Goal: Transaction & Acquisition: Purchase product/service

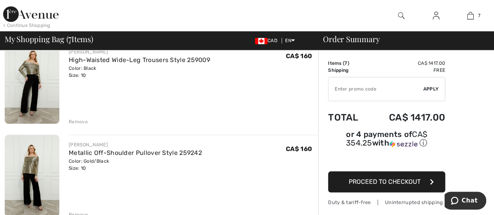
scroll to position [391, 0]
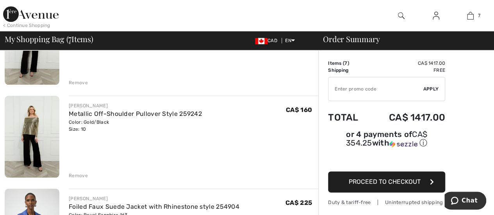
click at [75, 175] on div "Remove" at bounding box center [78, 175] width 19 height 7
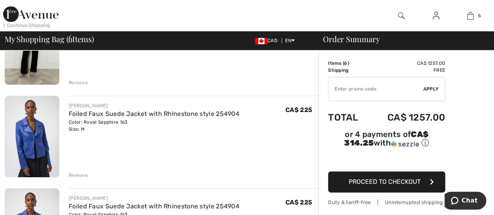
scroll to position [430, 0]
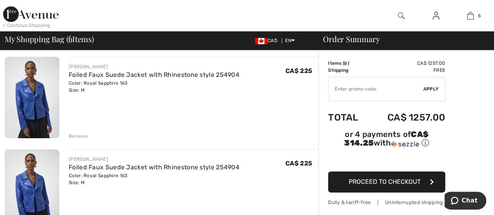
click at [75, 134] on div "Remove" at bounding box center [78, 136] width 19 height 7
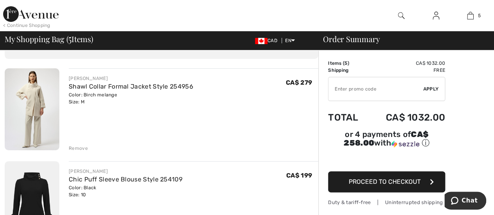
scroll to position [39, 0]
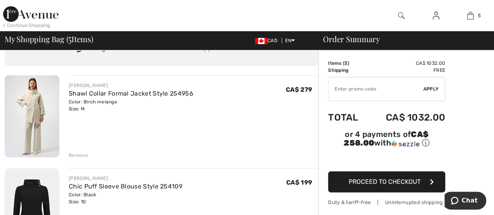
click at [13, 23] on div "< Continue Shopping" at bounding box center [26, 25] width 47 height 7
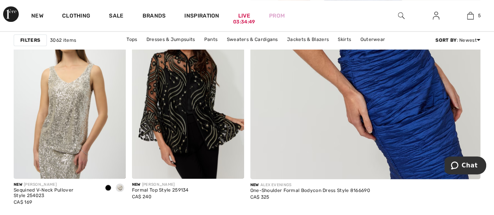
scroll to position [312, 0]
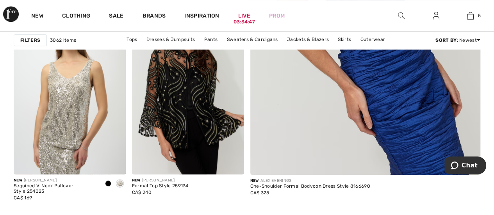
click at [384, 123] on img at bounding box center [365, 2] width 276 height 414
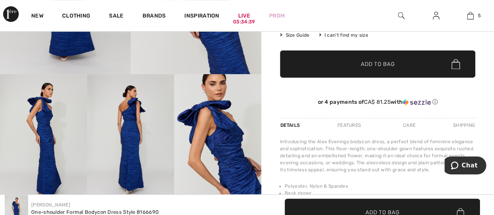
scroll to position [156, 0]
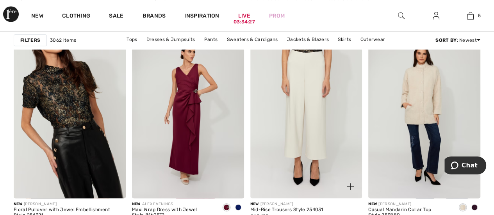
scroll to position [508, 0]
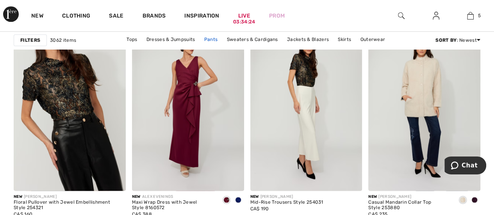
click at [214, 38] on link "Pants" at bounding box center [210, 39] width 21 height 10
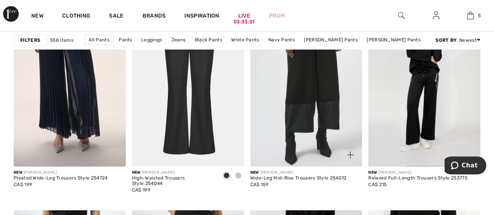
scroll to position [1055, 0]
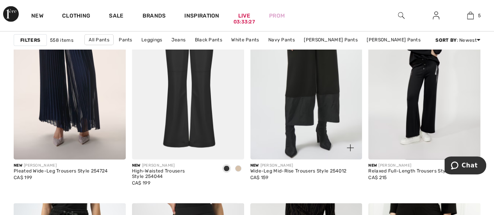
click at [309, 98] on img at bounding box center [306, 76] width 112 height 168
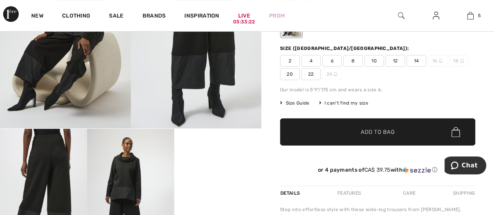
scroll to position [156, 0]
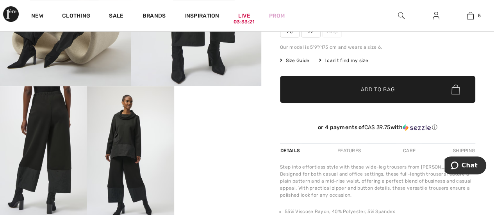
click at [197, 30] on div "Inspiration" at bounding box center [202, 15] width 54 height 31
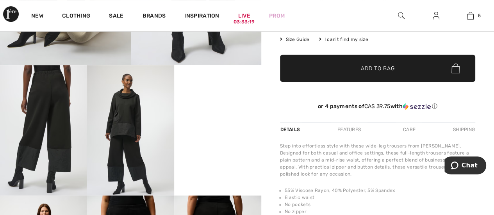
scroll to position [195, 0]
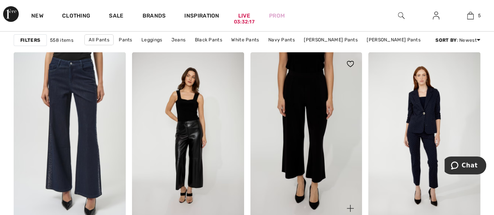
scroll to position [1406, 0]
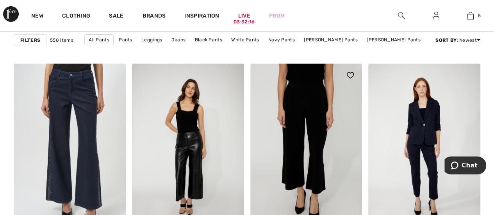
click at [303, 148] on img at bounding box center [306, 148] width 112 height 168
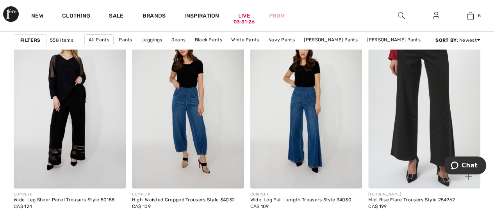
scroll to position [3125, 0]
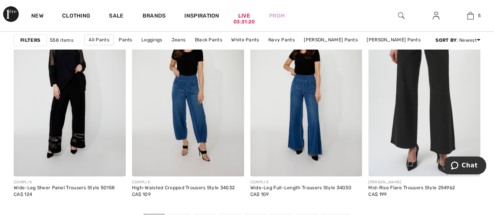
click at [414, 127] on img at bounding box center [424, 93] width 112 height 168
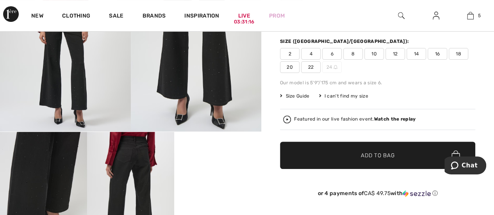
scroll to position [156, 0]
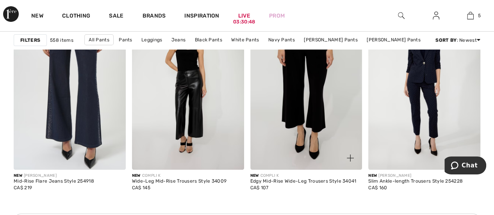
scroll to position [1484, 0]
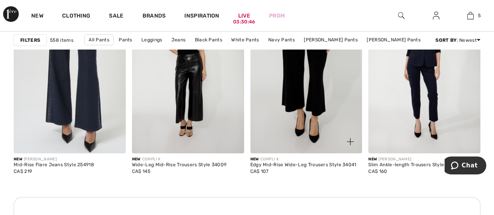
click at [305, 105] on img at bounding box center [306, 70] width 112 height 168
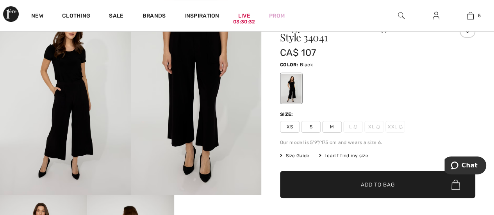
scroll to position [39, 0]
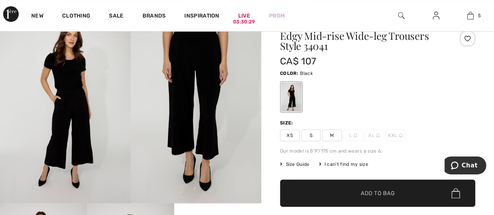
click at [298, 164] on span "Size Guide" at bounding box center [294, 164] width 29 height 7
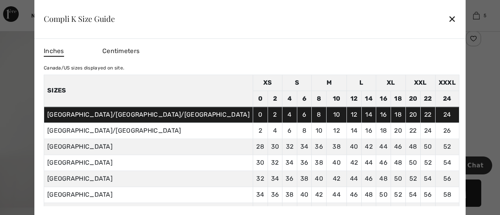
click at [448, 18] on div "✕" at bounding box center [452, 19] width 8 height 16
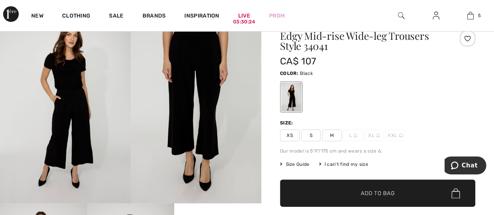
click at [330, 134] on span "M" at bounding box center [332, 136] width 20 height 12
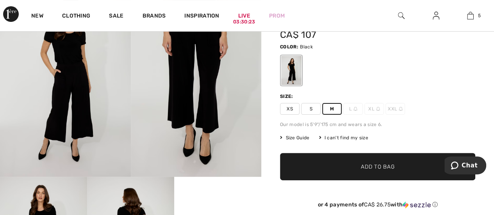
scroll to position [78, 0]
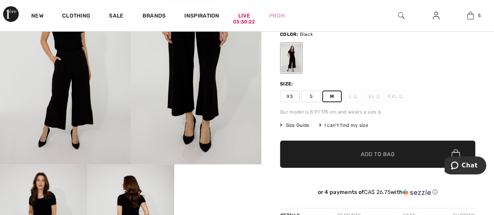
click at [338, 151] on span "✔ Added to Bag Add to Bag" at bounding box center [377, 154] width 195 height 27
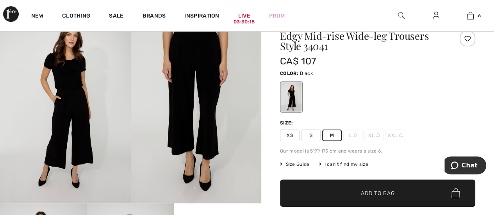
scroll to position [0, 0]
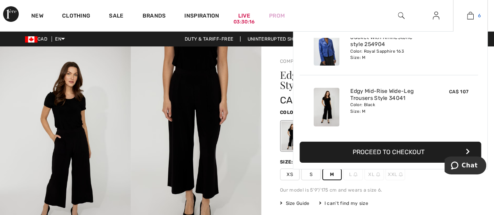
click at [470, 17] on img at bounding box center [470, 15] width 7 height 9
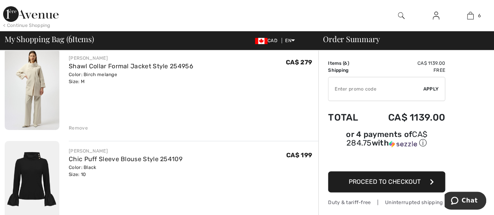
scroll to position [78, 0]
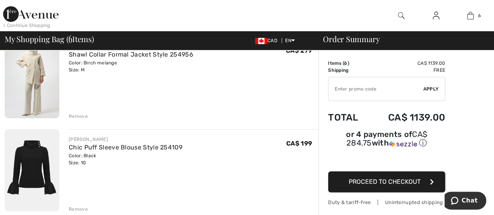
click at [337, 90] on input "TEXT" at bounding box center [375, 88] width 95 height 23
type input "FLASH15"
click at [433, 88] on span "Apply" at bounding box center [431, 89] width 16 height 7
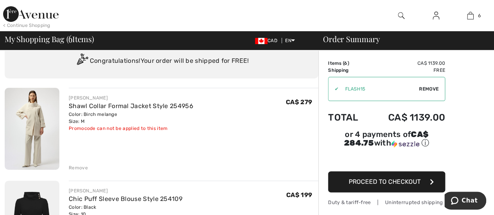
scroll to position [39, 0]
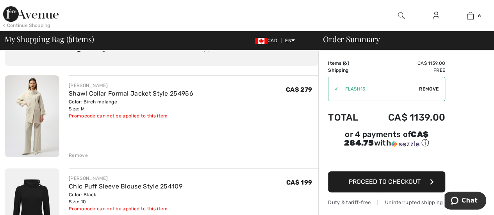
click at [428, 89] on span "Remove" at bounding box center [429, 89] width 20 height 7
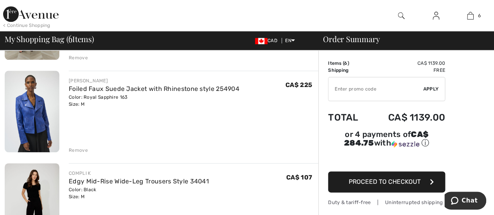
scroll to position [430, 0]
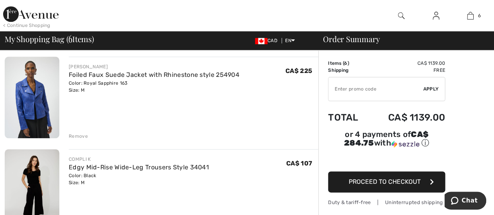
click at [47, 96] on img at bounding box center [32, 98] width 55 height 82
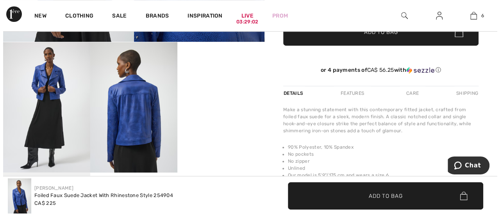
scroll to position [195, 0]
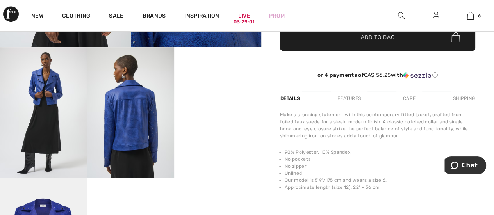
click at [52, 130] on img at bounding box center [43, 112] width 87 height 130
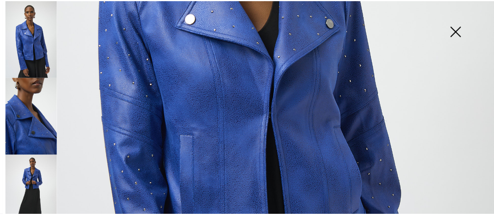
scroll to position [291, 0]
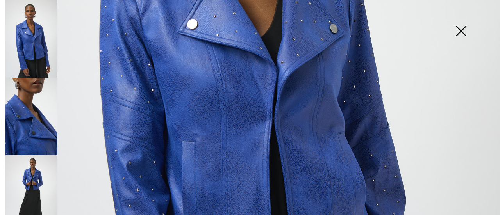
click at [464, 27] on img at bounding box center [460, 32] width 39 height 40
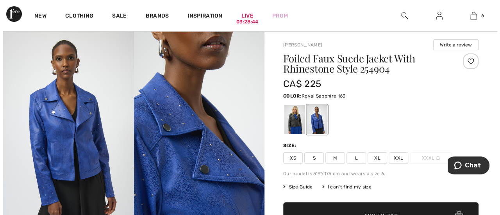
scroll to position [0, 0]
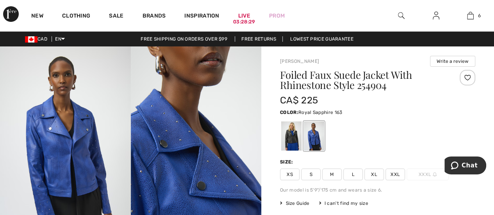
click at [402, 12] on img at bounding box center [401, 15] width 7 height 9
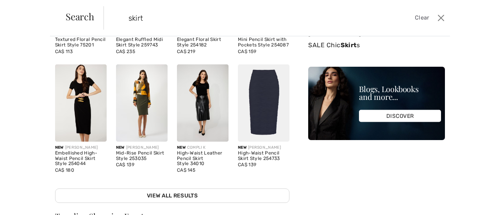
scroll to position [78, 0]
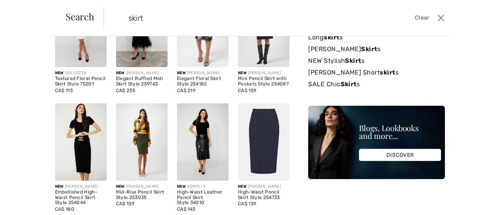
type input "skirt"
click at [260, 145] on img at bounding box center [264, 142] width 52 height 77
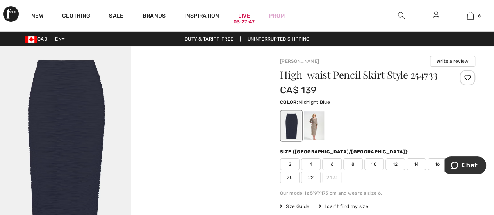
click at [375, 162] on span "10" at bounding box center [374, 165] width 20 height 12
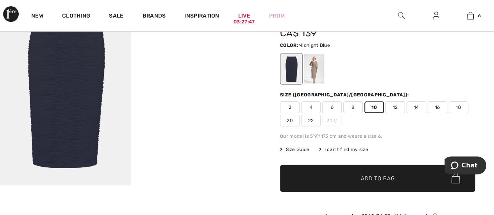
scroll to position [78, 0]
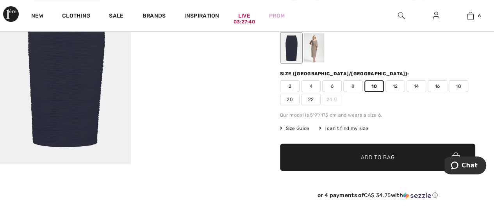
click at [375, 162] on span "✔ Added to Bag Add to Bag" at bounding box center [377, 157] width 195 height 27
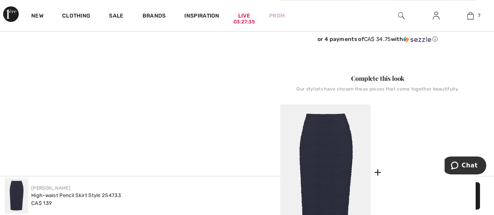
scroll to position [352, 0]
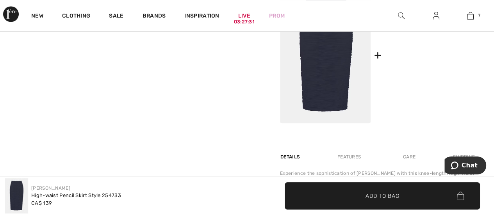
click at [438, 61] on img at bounding box center [430, 55] width 91 height 136
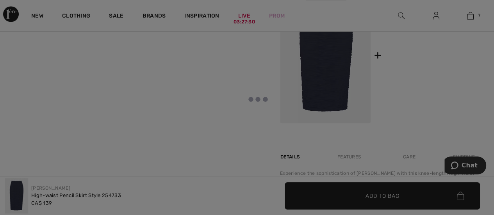
scroll to position [273, 0]
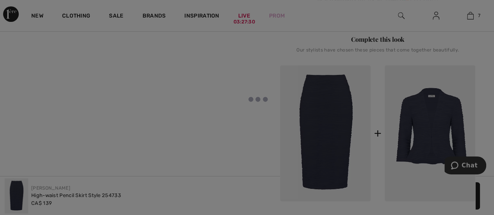
click at [432, 94] on div at bounding box center [247, 107] width 494 height 215
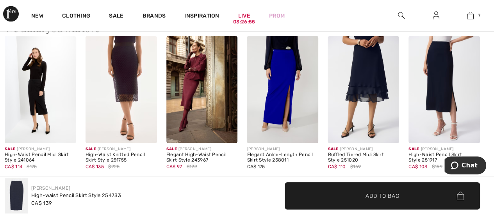
scroll to position [820, 0]
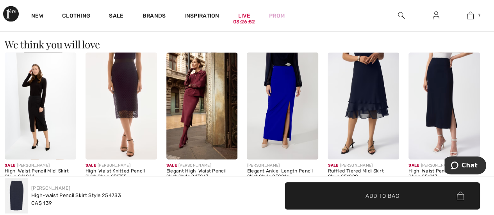
click at [123, 93] on img at bounding box center [121, 106] width 71 height 107
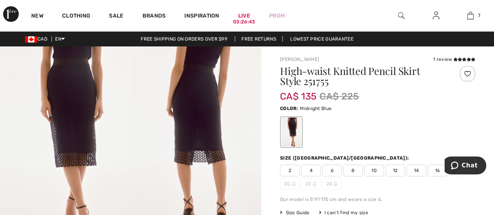
drag, startPoint x: 0, startPoint y: 0, endPoint x: 195, endPoint y: 135, distance: 236.4
click at [195, 135] on img at bounding box center [196, 144] width 131 height 196
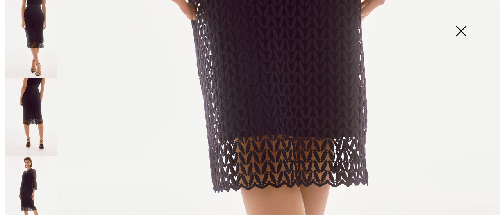
scroll to position [273, 0]
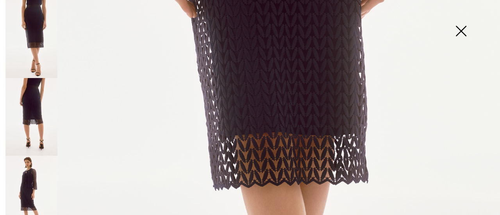
click at [36, 96] on img at bounding box center [31, 117] width 52 height 78
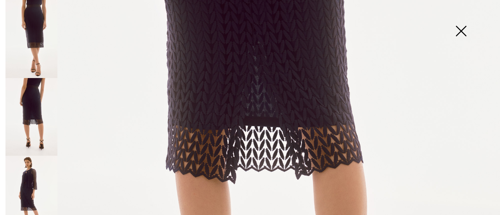
click at [30, 173] on img at bounding box center [31, 195] width 52 height 78
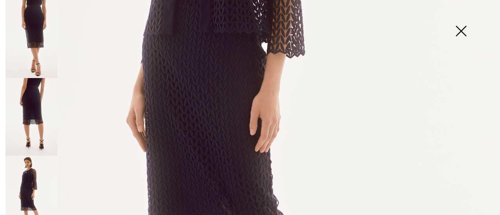
scroll to position [312, 0]
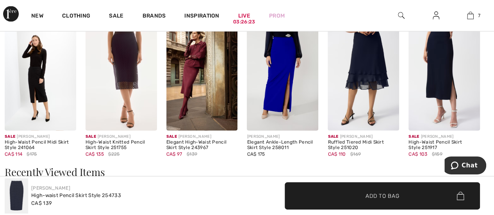
scroll to position [859, 0]
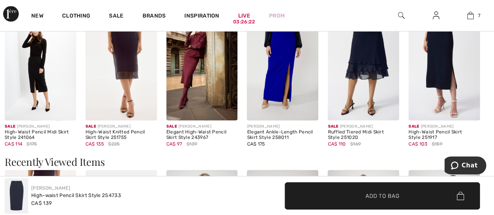
click at [445, 50] on img at bounding box center [444, 67] width 71 height 107
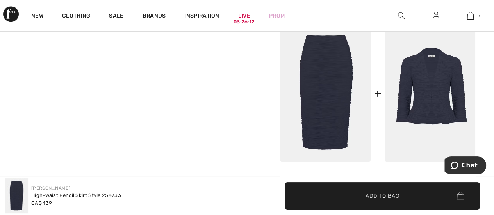
scroll to position [312, 0]
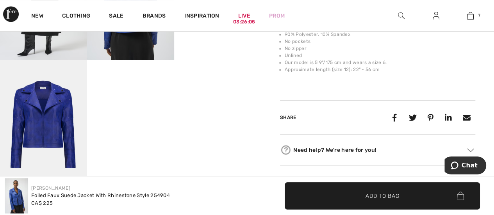
scroll to position [312, 0]
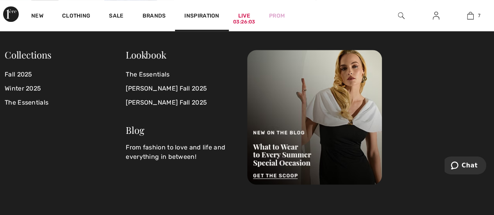
click at [401, 12] on img at bounding box center [401, 15] width 7 height 9
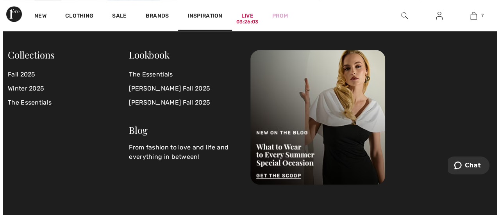
scroll to position [317, 0]
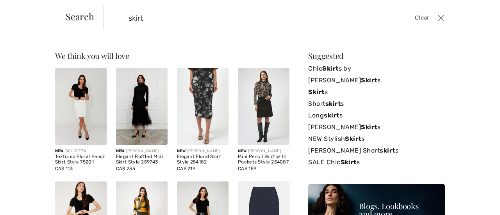
type input "skirt"
click at [265, 109] on img at bounding box center [264, 106] width 52 height 77
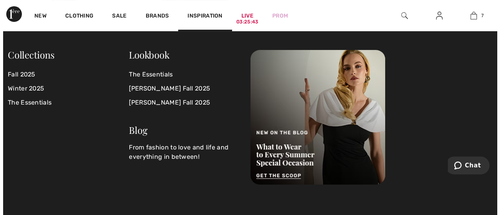
scroll to position [43, 0]
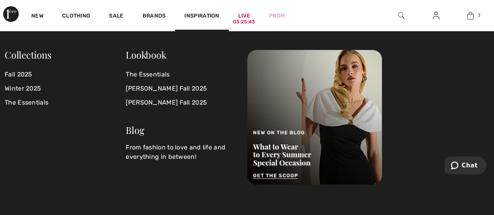
click at [407, 18] on div at bounding box center [401, 15] width 35 height 31
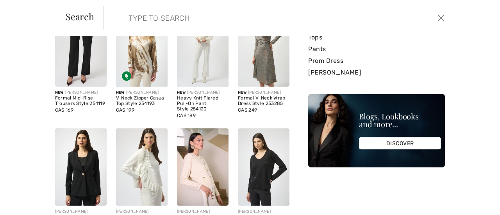
scroll to position [0, 0]
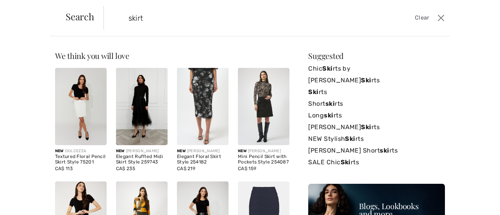
type input "skirt"
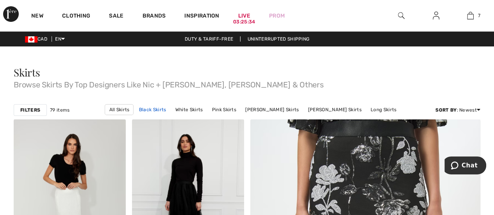
click at [135, 110] on link "Black Skirts" at bounding box center [152, 110] width 35 height 10
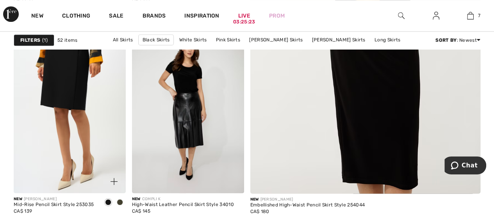
scroll to position [312, 0]
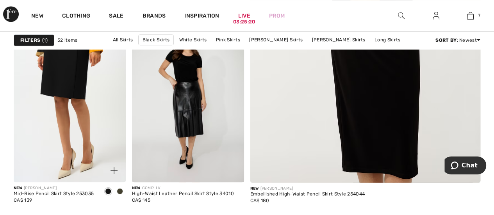
click at [120, 190] on span at bounding box center [120, 191] width 6 height 6
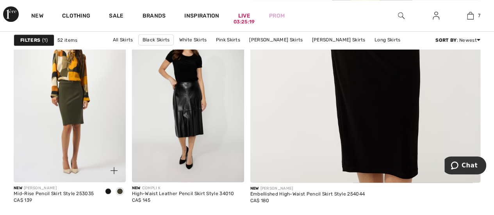
scroll to position [234, 0]
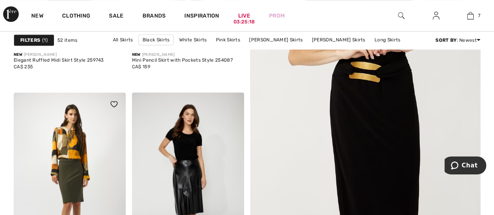
click at [70, 179] on img at bounding box center [70, 177] width 112 height 168
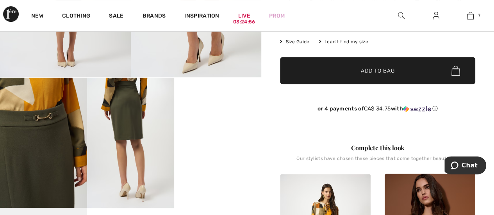
scroll to position [195, 0]
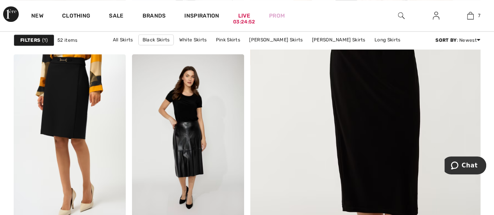
scroll to position [234, 0]
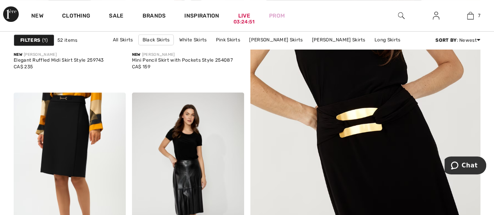
click at [391, 118] on img at bounding box center [365, 88] width 276 height 414
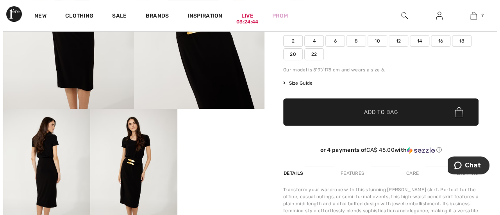
scroll to position [117, 0]
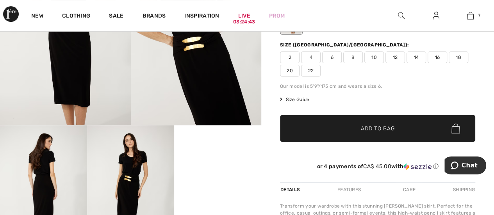
click at [199, 61] on img at bounding box center [196, 27] width 131 height 196
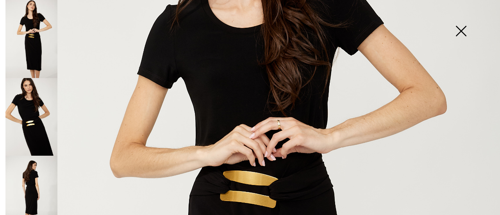
scroll to position [273, 0]
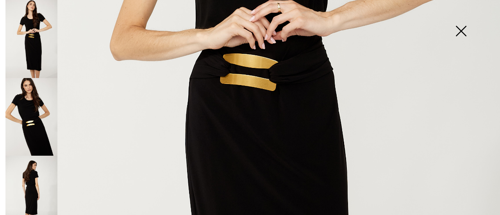
click at [40, 47] on img at bounding box center [31, 39] width 52 height 78
click at [29, 100] on img at bounding box center [31, 117] width 52 height 78
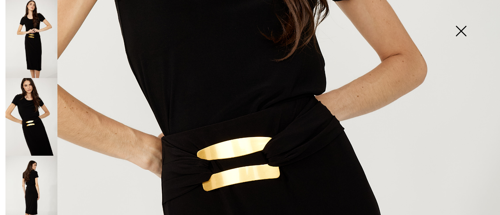
scroll to position [312, 0]
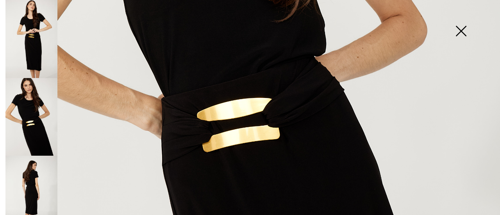
click at [45, 182] on img at bounding box center [31, 195] width 52 height 78
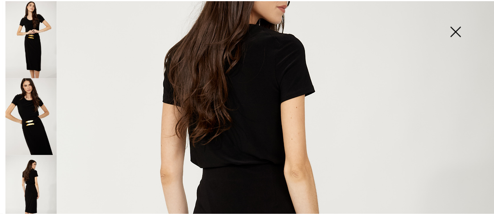
scroll to position [18, 0]
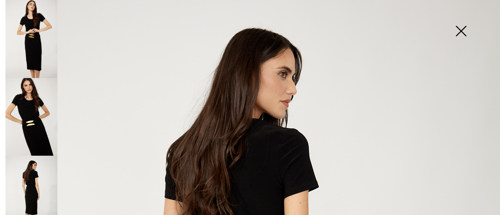
click at [459, 29] on img at bounding box center [460, 32] width 39 height 40
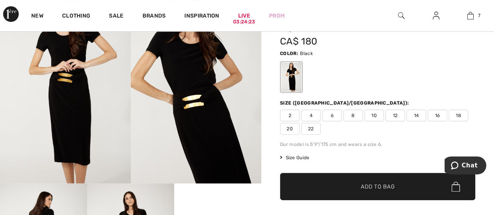
scroll to position [39, 0]
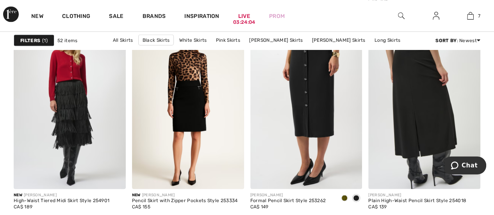
scroll to position [742, 0]
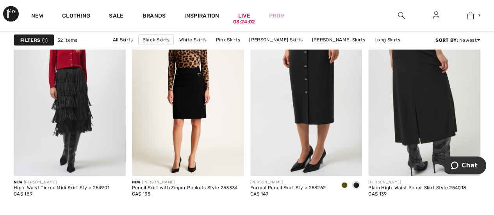
click at [411, 101] on img at bounding box center [424, 92] width 112 height 168
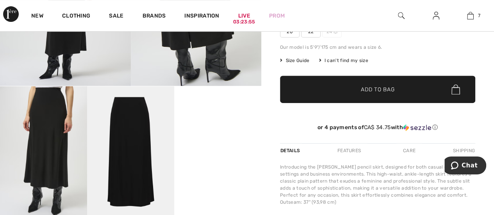
scroll to position [78, 0]
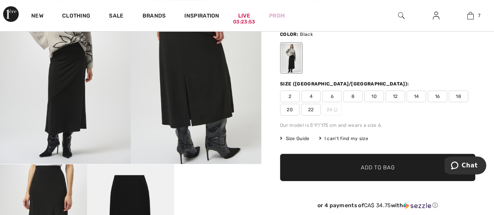
click at [377, 97] on span "10" at bounding box center [374, 97] width 20 height 12
click at [381, 167] on span "Add to Bag" at bounding box center [378, 168] width 34 height 8
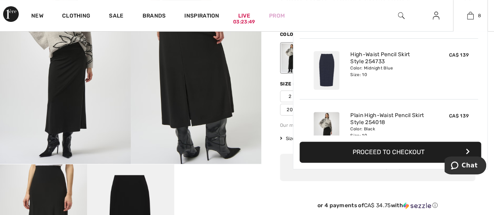
scroll to position [389, 0]
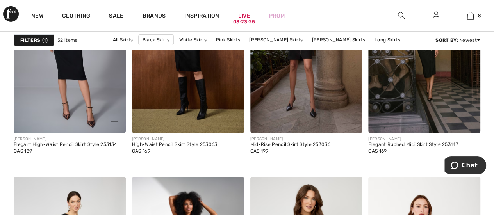
scroll to position [1250, 0]
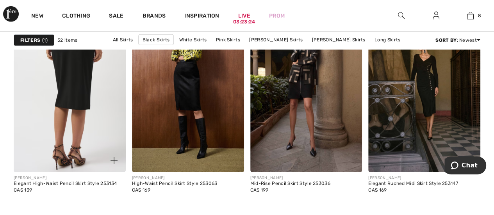
click at [64, 97] on img at bounding box center [70, 88] width 112 height 168
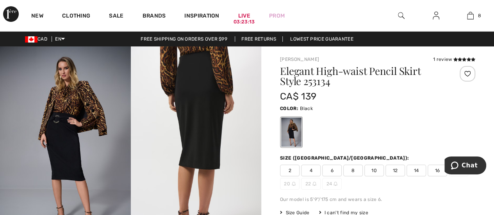
click at [194, 97] on img at bounding box center [196, 144] width 131 height 196
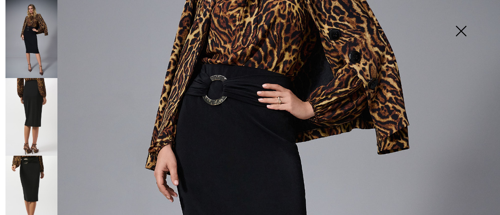
scroll to position [195, 0]
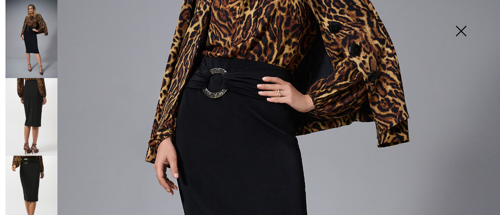
click at [36, 104] on img at bounding box center [31, 117] width 52 height 78
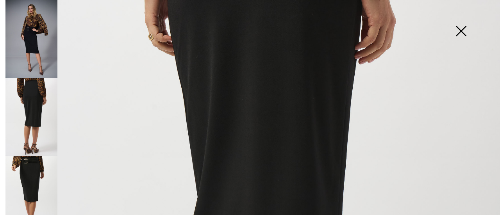
click at [34, 163] on img at bounding box center [31, 195] width 52 height 78
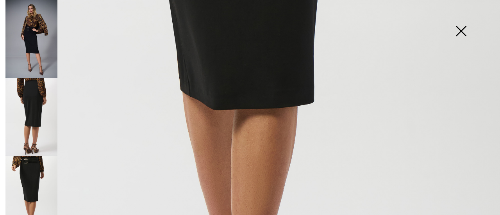
scroll to position [352, 0]
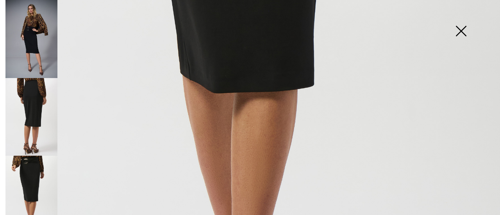
click at [29, 18] on img at bounding box center [31, 39] width 52 height 78
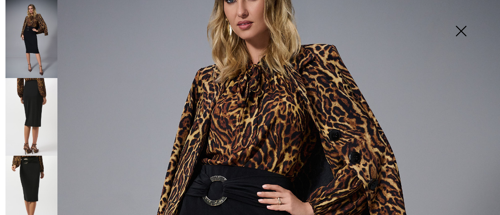
scroll to position [78, 0]
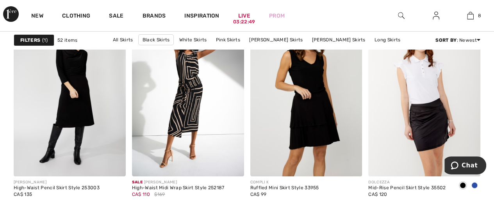
scroll to position [1445, 0]
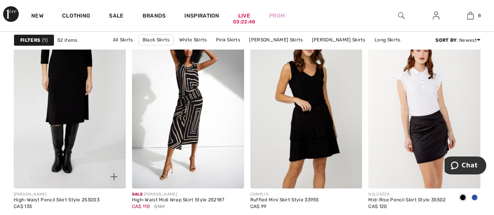
click at [73, 97] on img at bounding box center [70, 105] width 112 height 168
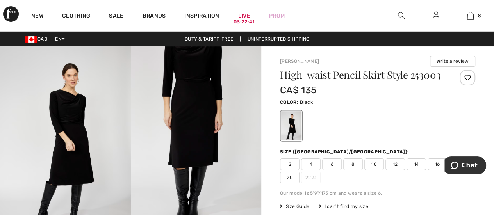
click at [182, 116] on img at bounding box center [196, 144] width 131 height 196
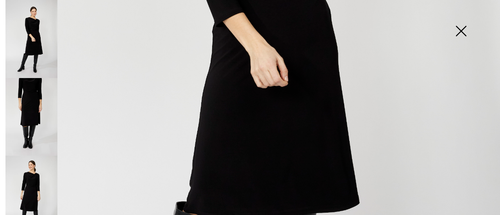
scroll to position [195, 0]
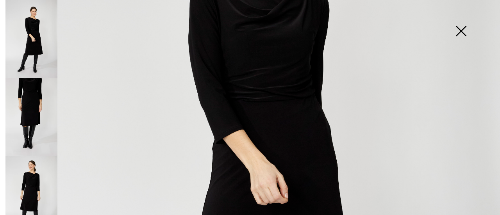
click at [40, 180] on img at bounding box center [31, 195] width 52 height 78
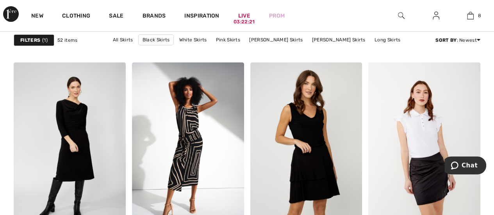
scroll to position [1406, 0]
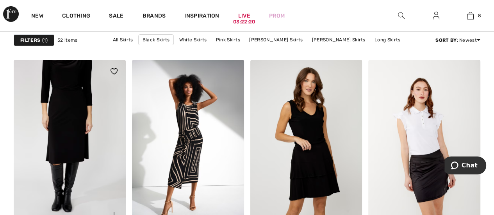
click at [61, 122] on img at bounding box center [70, 144] width 112 height 168
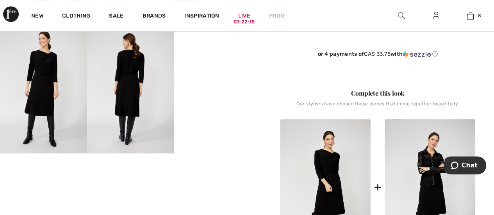
scroll to position [273, 0]
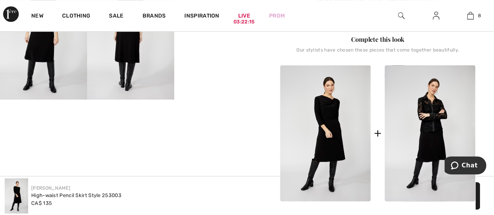
click at [345, 129] on img at bounding box center [325, 133] width 91 height 136
click at [328, 121] on img at bounding box center [325, 133] width 91 height 136
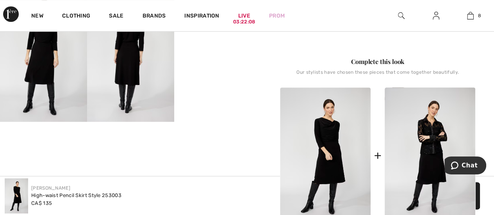
scroll to position [234, 0]
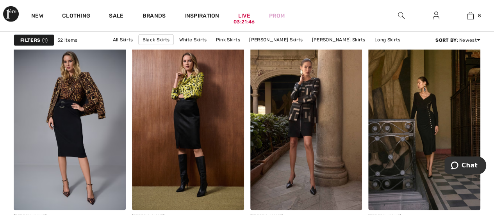
scroll to position [1211, 0]
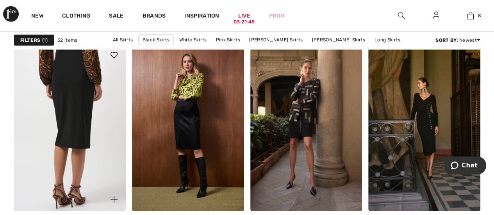
click at [80, 127] on img at bounding box center [70, 127] width 112 height 168
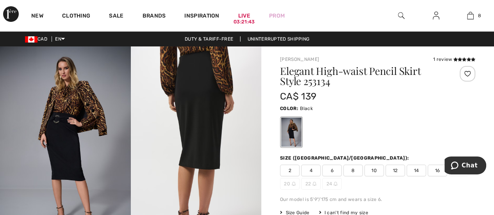
click at [375, 168] on span "10" at bounding box center [374, 171] width 20 height 12
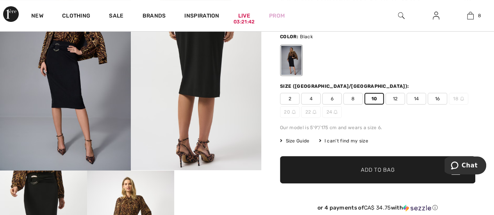
scroll to position [78, 0]
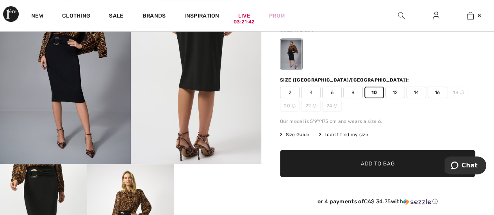
click at [368, 162] on span "Add to Bag" at bounding box center [378, 164] width 34 height 8
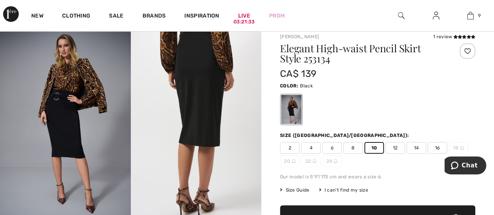
scroll to position [0, 0]
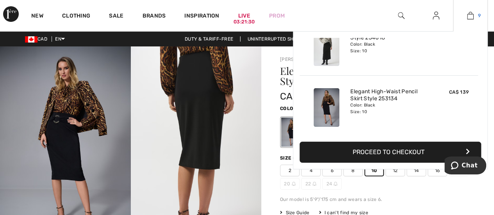
click at [468, 12] on img at bounding box center [470, 15] width 7 height 9
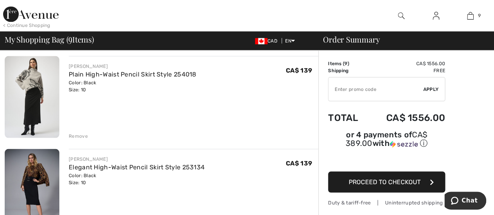
scroll to position [664, 0]
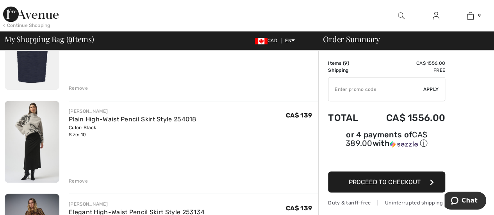
click at [77, 179] on div "Remove" at bounding box center [78, 180] width 19 height 7
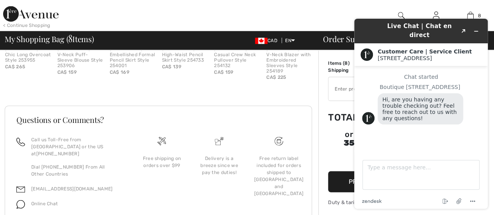
scroll to position [909, 0]
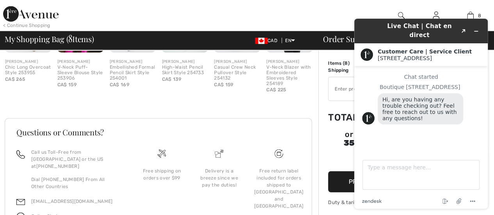
click at [280, 157] on img at bounding box center [279, 154] width 9 height 9
click at [274, 176] on div "Free return label included for orders shipped to [GEOGRAPHIC_DATA] and [GEOGRAP…" at bounding box center [278, 189] width 49 height 42
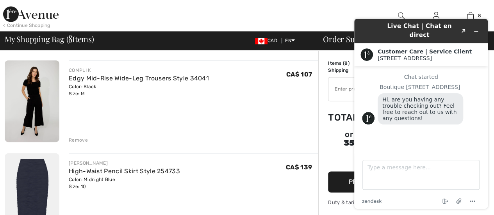
scroll to position [440, 0]
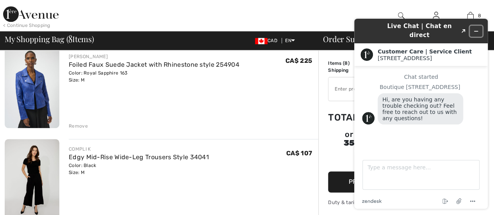
click at [474, 26] on button "Minimize widget" at bounding box center [476, 31] width 12 height 11
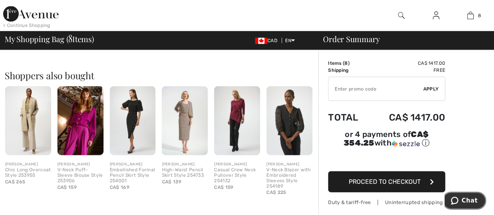
scroll to position [791, 0]
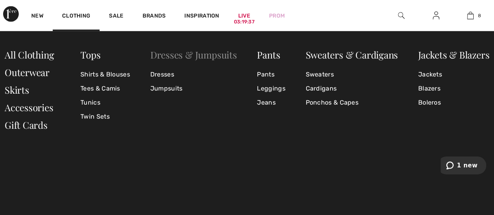
scroll to position [1055, 0]
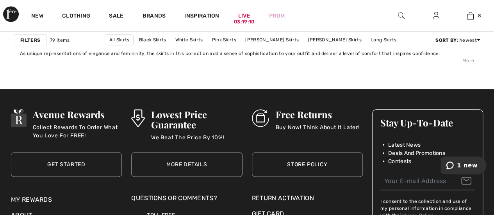
scroll to position [3420, 0]
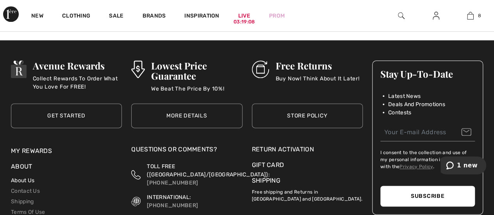
click at [16, 177] on link "About Us" at bounding box center [22, 180] width 23 height 7
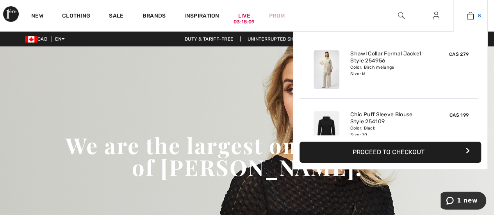
click at [474, 16] on link "8" at bounding box center [470, 15] width 34 height 9
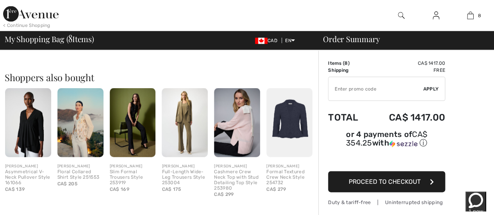
scroll to position [820, 0]
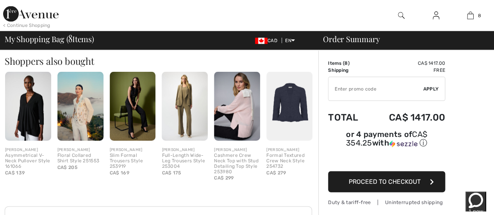
click at [297, 113] on img at bounding box center [289, 106] width 46 height 69
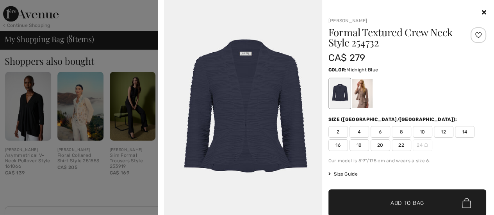
click at [414, 131] on span "10" at bounding box center [423, 132] width 20 height 12
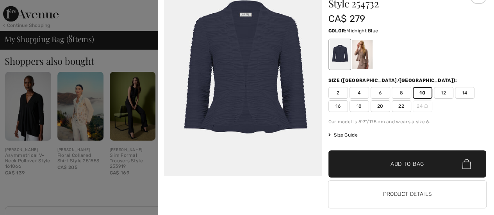
click at [393, 163] on span "Add to Bag" at bounding box center [408, 164] width 34 height 8
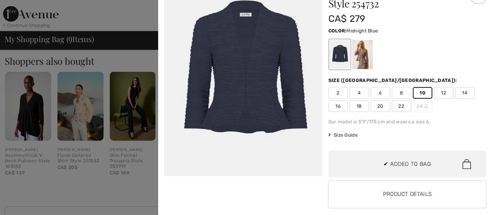
scroll to position [75, 0]
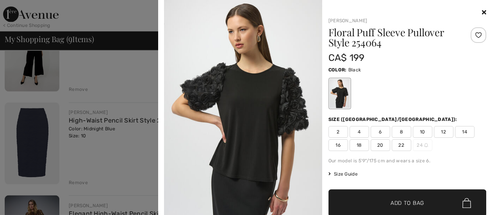
scroll to position [562, 0]
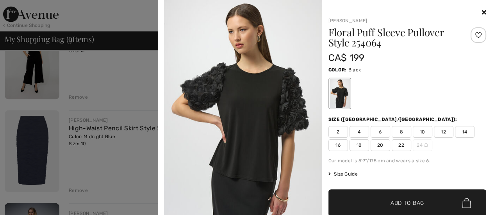
click at [126, 30] on div at bounding box center [247, 107] width 494 height 215
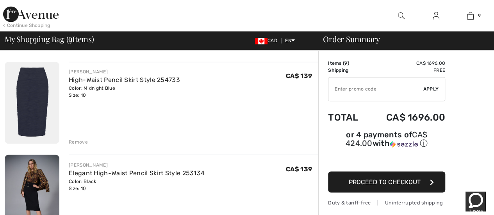
scroll to position [703, 0]
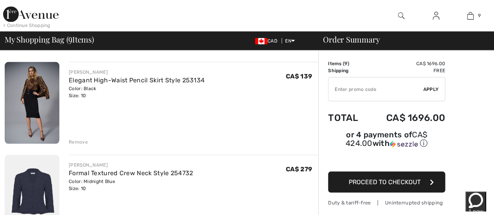
click at [43, 179] on img at bounding box center [32, 196] width 55 height 82
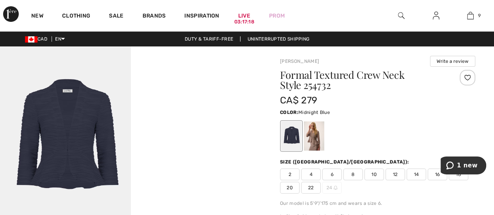
click at [73, 111] on img at bounding box center [65, 144] width 131 height 196
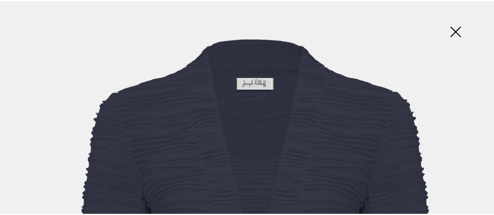
scroll to position [78, 0]
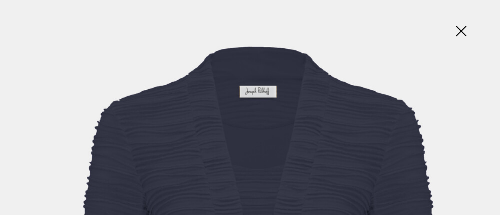
click at [460, 29] on img at bounding box center [460, 32] width 39 height 40
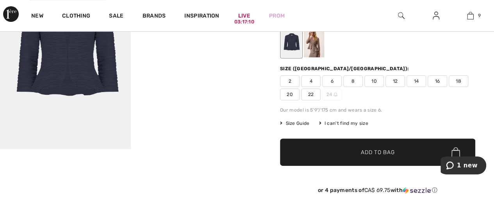
scroll to position [0, 0]
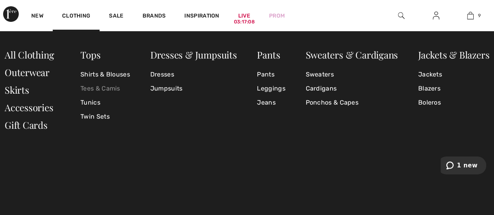
click at [94, 88] on link "Tees & Camis" at bounding box center [105, 89] width 50 height 14
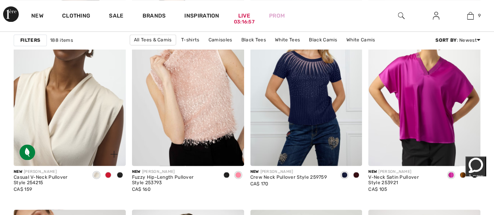
scroll to position [547, 0]
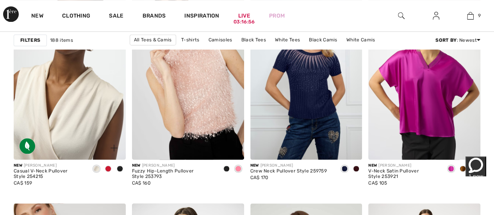
click at [84, 137] on img at bounding box center [70, 76] width 112 height 168
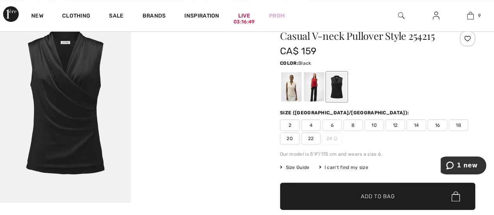
scroll to position [78, 0]
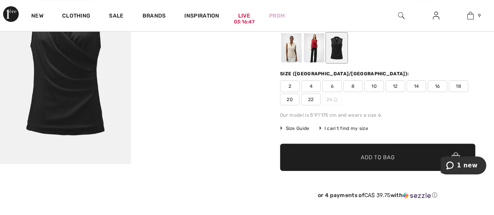
click at [374, 86] on span "10" at bounding box center [374, 86] width 20 height 12
click at [367, 157] on span "Add to Bag" at bounding box center [378, 158] width 34 height 8
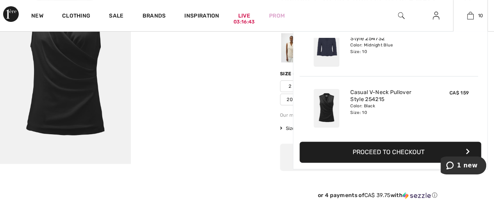
scroll to position [510, 0]
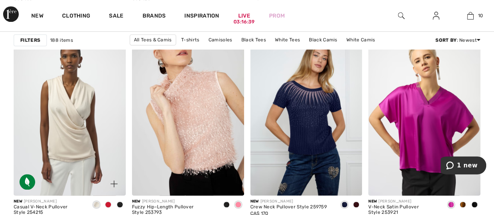
scroll to position [508, 0]
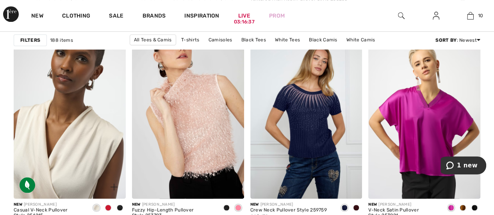
click at [88, 134] on img at bounding box center [70, 115] width 112 height 168
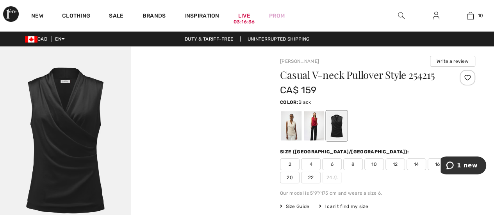
click at [91, 127] on img at bounding box center [65, 144] width 131 height 196
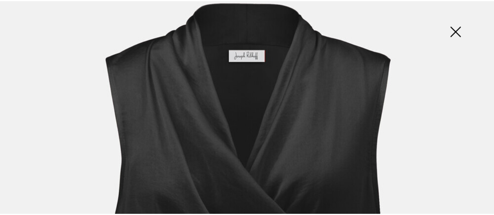
scroll to position [78, 0]
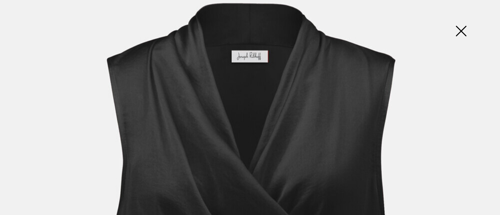
click at [466, 29] on img at bounding box center [460, 32] width 39 height 40
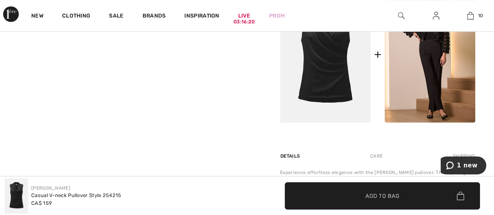
scroll to position [352, 0]
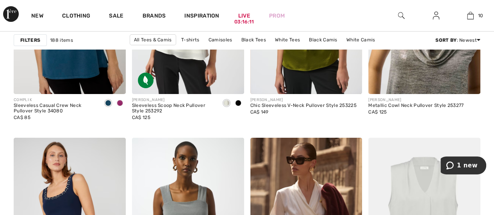
scroll to position [1250, 0]
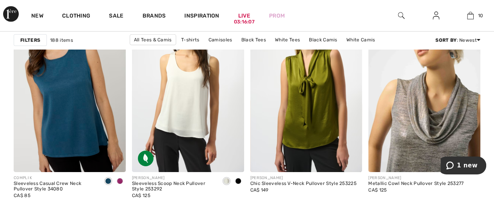
click at [434, 125] on img at bounding box center [424, 88] width 112 height 168
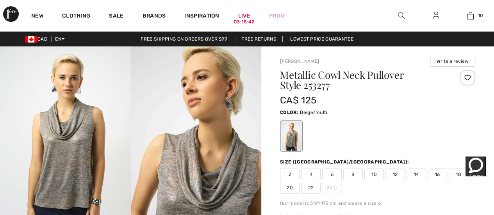
click at [376, 174] on span "10" at bounding box center [374, 175] width 20 height 12
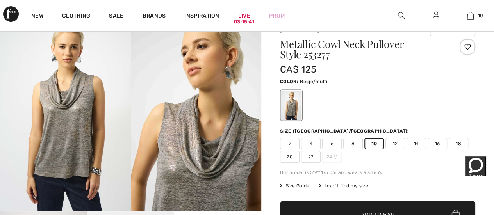
scroll to position [78, 0]
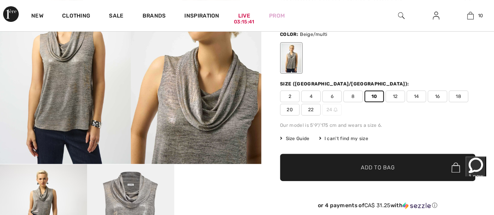
click at [375, 168] on span "Add to Bag" at bounding box center [378, 168] width 34 height 8
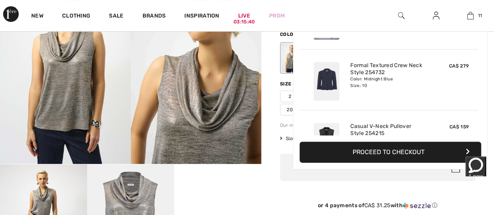
scroll to position [571, 0]
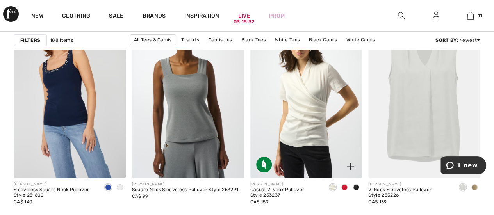
scroll to position [1445, 0]
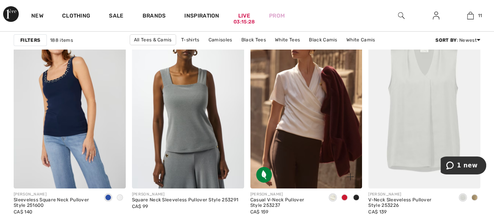
click at [357, 199] on span at bounding box center [356, 198] width 6 height 6
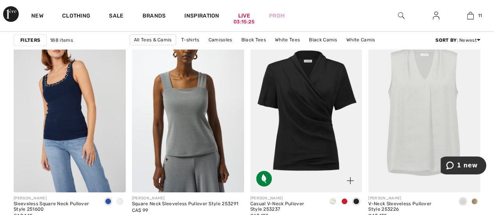
scroll to position [1484, 0]
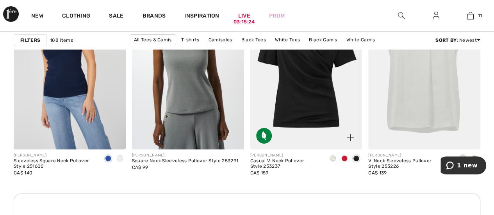
click at [332, 160] on span at bounding box center [333, 158] width 6 height 6
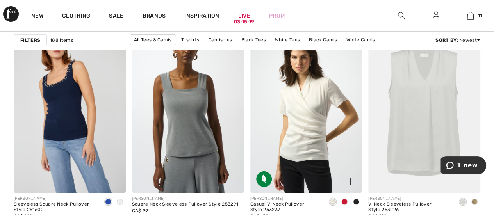
scroll to position [1523, 0]
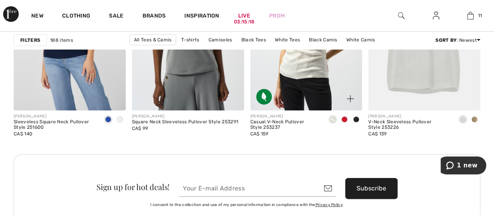
click at [306, 78] on img at bounding box center [306, 27] width 112 height 168
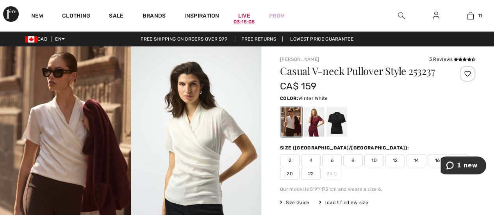
click at [371, 159] on span "10" at bounding box center [374, 161] width 20 height 12
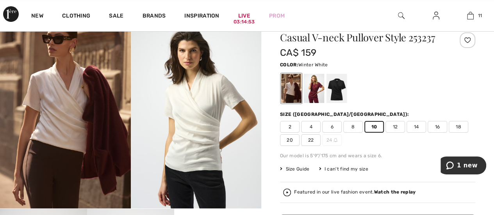
scroll to position [78, 0]
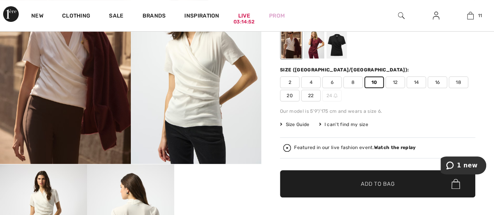
click at [384, 179] on span "✔ Added to Bag Add to Bag" at bounding box center [377, 183] width 195 height 27
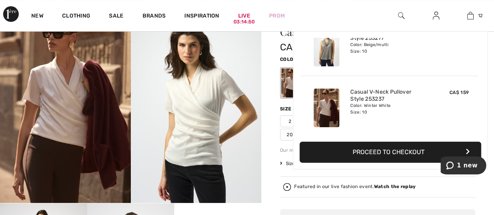
scroll to position [0, 0]
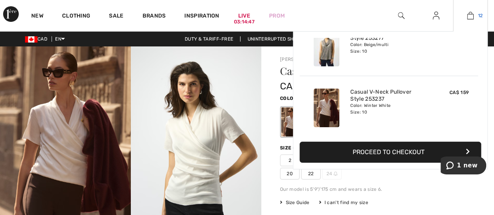
click at [472, 12] on img at bounding box center [470, 15] width 7 height 9
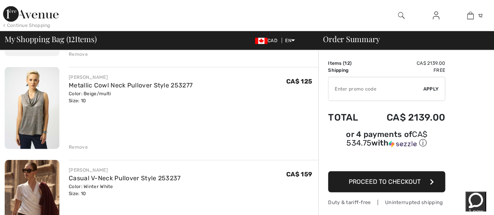
scroll to position [859, 0]
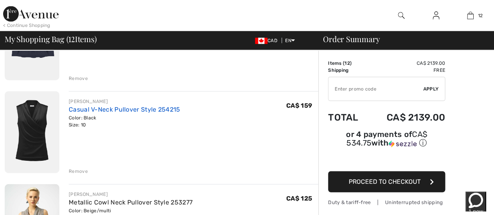
click at [82, 106] on link "Casual V-Neck Pullover Style 254215" at bounding box center [125, 109] width 112 height 7
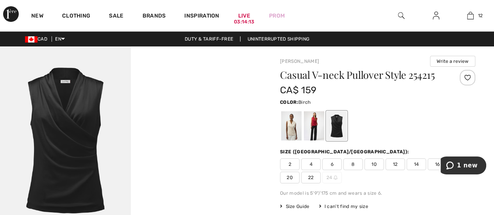
click at [284, 122] on div at bounding box center [291, 125] width 20 height 29
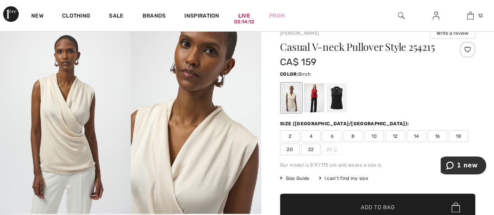
scroll to position [39, 0]
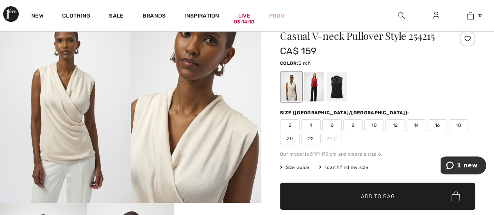
click at [375, 125] on span "10" at bounding box center [374, 126] width 20 height 12
click at [364, 200] on span "✔ Added to Bag Add to Bag" at bounding box center [377, 196] width 195 height 27
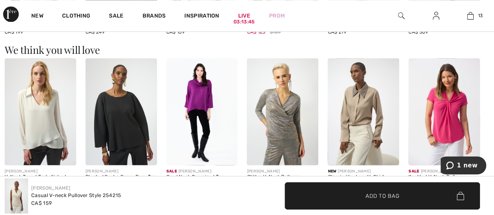
scroll to position [664, 0]
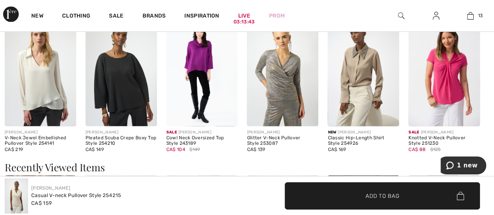
click at [286, 89] on img at bounding box center [282, 72] width 71 height 107
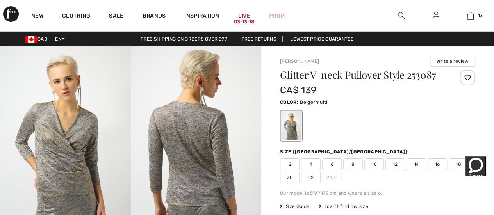
click at [368, 161] on span "10" at bounding box center [374, 165] width 20 height 12
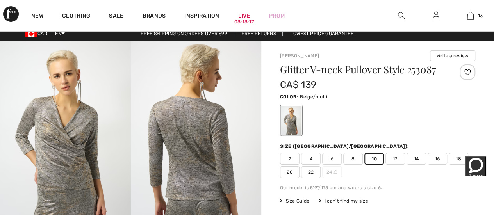
scroll to position [78, 0]
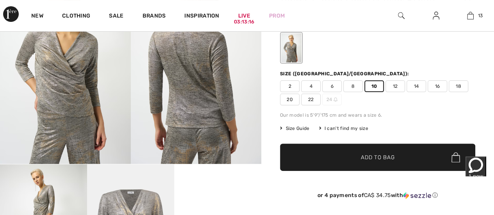
click at [370, 164] on span "✔ Added to Bag Add to Bag" at bounding box center [377, 157] width 195 height 27
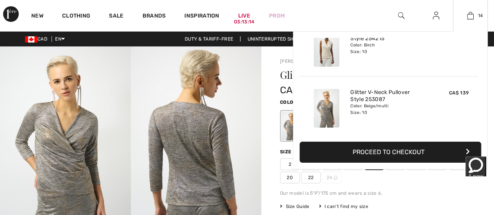
scroll to position [0, 0]
click at [476, 21] on div "14 Added to Bag Joseph Ribkoff Shawl Collar Formal Jacket Style 254956 CA$ 279 …" at bounding box center [470, 15] width 35 height 31
click at [474, 17] on link "14" at bounding box center [470, 15] width 34 height 9
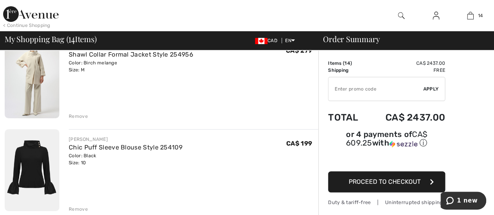
scroll to position [39, 0]
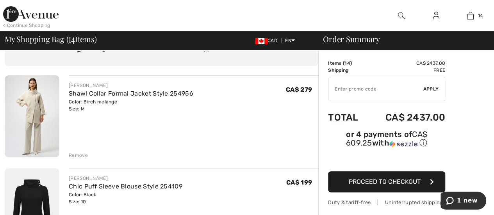
click at [39, 104] on img at bounding box center [32, 116] width 55 height 82
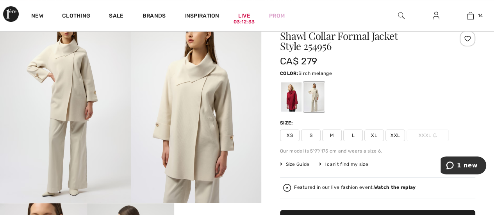
scroll to position [78, 0]
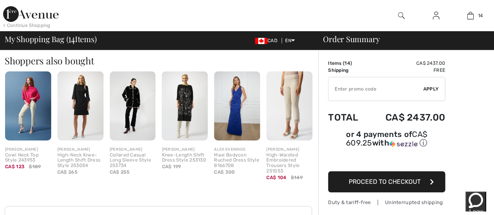
scroll to position [1367, 0]
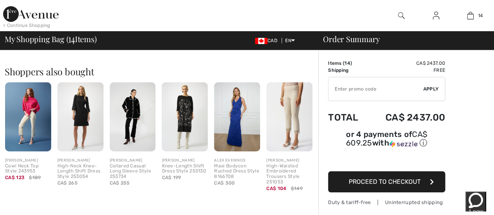
click at [76, 121] on img at bounding box center [80, 116] width 46 height 69
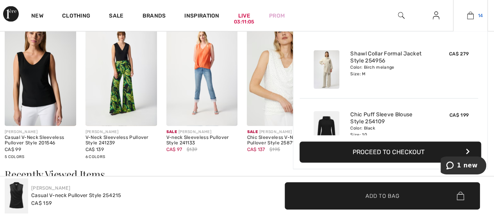
click at [475, 15] on link "14" at bounding box center [470, 15] width 34 height 9
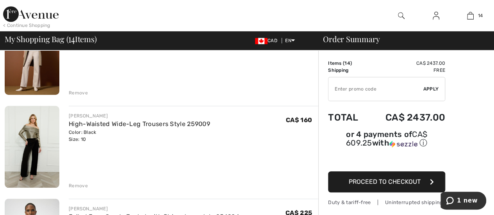
scroll to position [110, 0]
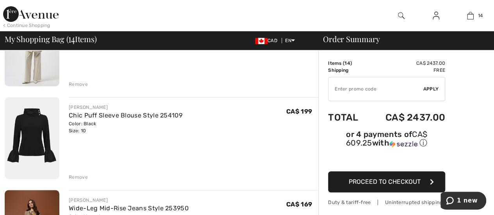
click at [391, 178] on span "Proceed to Checkout" at bounding box center [385, 181] width 72 height 7
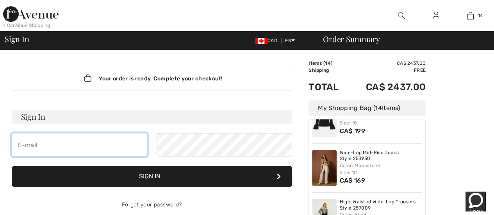
click at [77, 138] on input "email" at bounding box center [80, 144] width 136 height 23
type input "[EMAIL_ADDRESS][DOMAIN_NAME]"
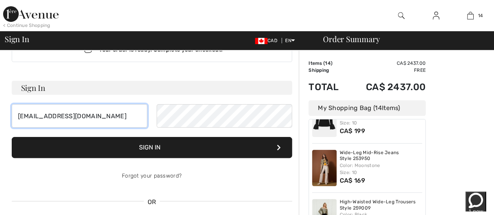
scroll to position [78, 0]
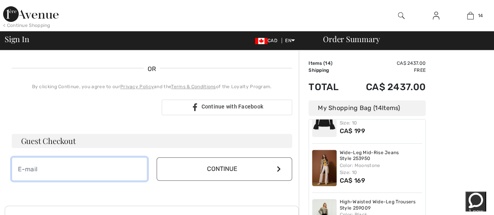
click at [61, 181] on input "email" at bounding box center [80, 168] width 136 height 23
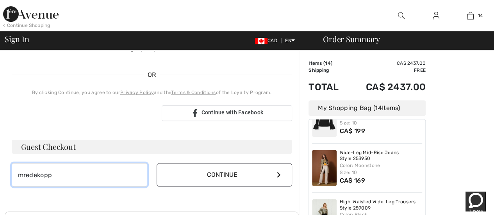
type input "mredekopp@mltaikins.com"
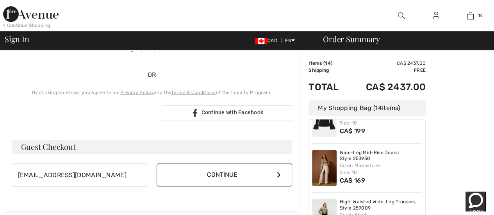
click at [209, 177] on button "Continue" at bounding box center [225, 174] width 136 height 23
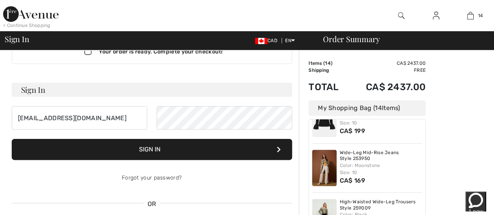
scroll to position [0, 0]
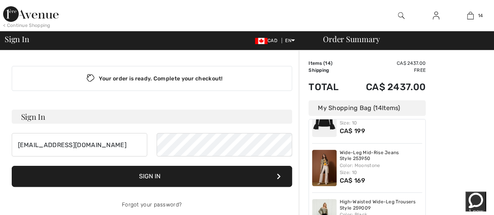
click at [150, 173] on button "Sign In" at bounding box center [152, 176] width 280 height 21
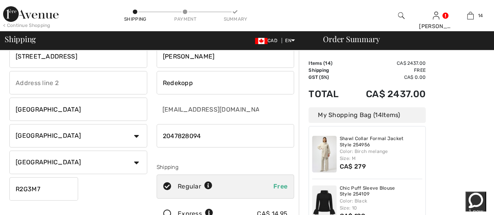
scroll to position [39, 0]
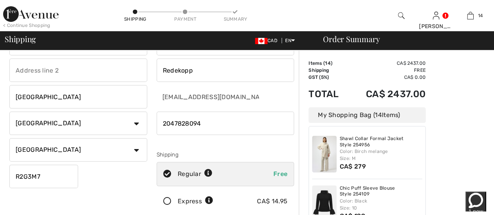
drag, startPoint x: 57, startPoint y: 178, endPoint x: 0, endPoint y: 179, distance: 57.4
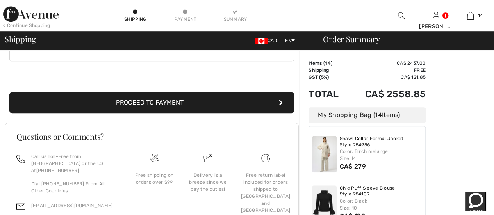
scroll to position [221, 0]
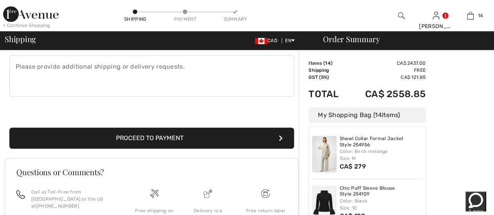
type input "R3C4G1"
click at [139, 136] on button "Proceed to Payment" at bounding box center [151, 138] width 285 height 21
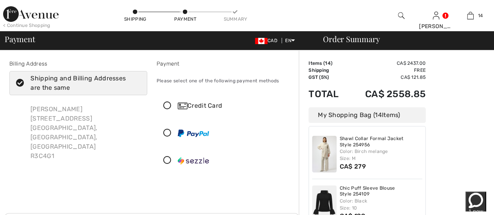
click at [22, 81] on icon at bounding box center [20, 83] width 21 height 8
click at [136, 81] on input "Shipping and Billing Addresses are the same" at bounding box center [138, 82] width 5 height 23
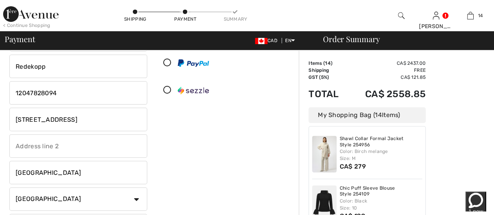
scroll to position [117, 0]
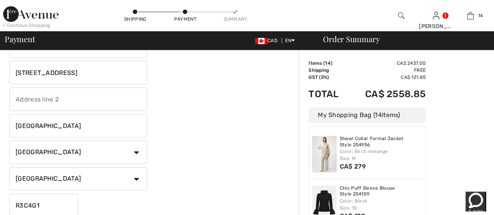
checkbox input "false"
drag, startPoint x: 80, startPoint y: 75, endPoint x: 0, endPoint y: 77, distance: 80.5
click at [0, 77] on div "Billing Address Shipping and Billing Addresses are the same Michelle Redekopp 3…" at bounding box center [247, 167] width 494 height 468
type input "311 HEADMASTER ROW"
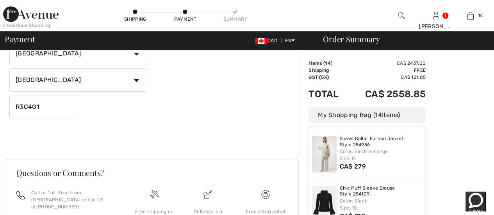
scroll to position [234, 0]
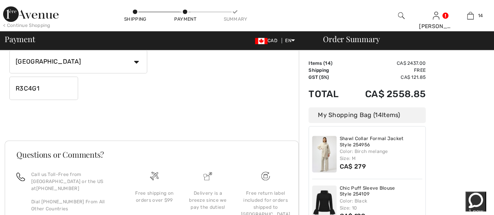
drag, startPoint x: 52, startPoint y: 85, endPoint x: 0, endPoint y: 86, distance: 52.3
click at [0, 86] on div "Billing Address Shipping and Billing Addresses are the same Michelle Redekopp 3…" at bounding box center [247, 50] width 494 height 468
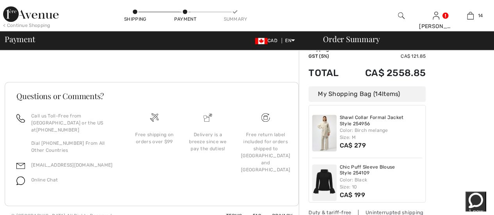
scroll to position [296, 0]
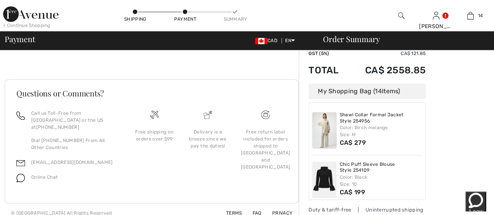
type input "R2G3M7"
drag, startPoint x: 494, startPoint y: 142, endPoint x: 494, endPoint y: 97, distance: 44.5
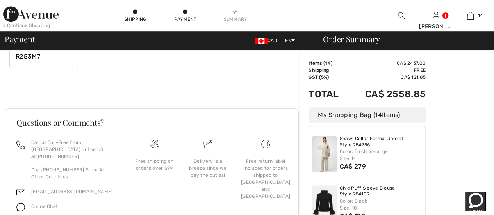
scroll to position [275, 0]
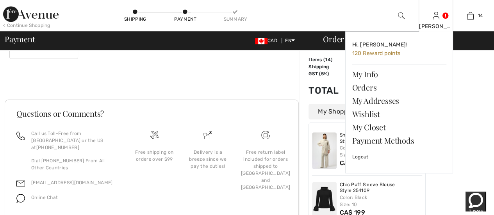
click at [439, 14] on link at bounding box center [436, 15] width 7 height 7
click at [384, 51] on span "120 Reward points" at bounding box center [376, 53] width 48 height 7
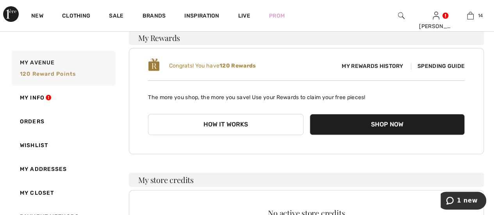
scroll to position [39, 0]
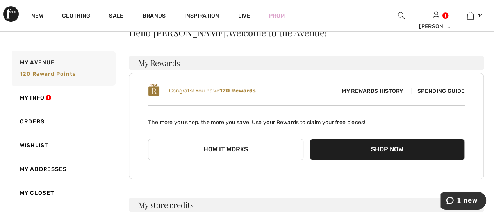
click at [260, 148] on button "How it works" at bounding box center [225, 149] width 155 height 21
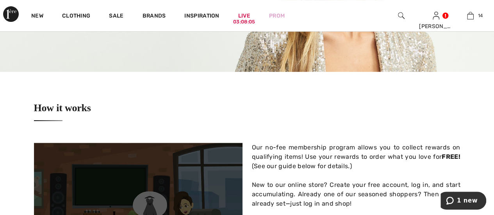
scroll to position [39, 0]
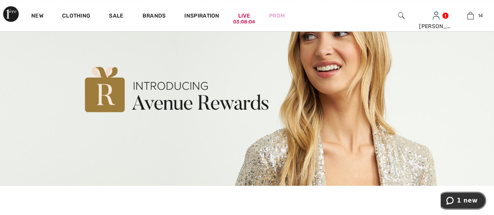
click at [474, 204] on span "1 new" at bounding box center [467, 200] width 21 height 7
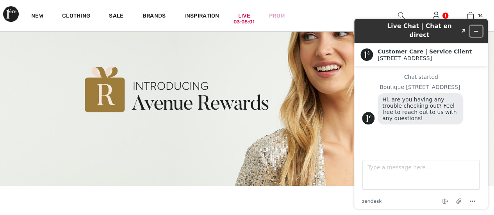
click at [478, 29] on icon "Minimize widget" at bounding box center [475, 31] width 5 height 5
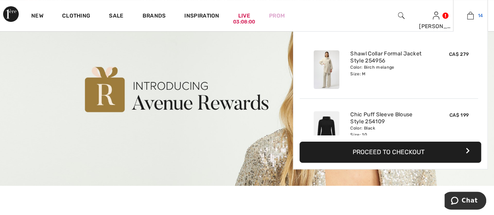
click at [471, 13] on img at bounding box center [470, 15] width 7 height 9
click at [403, 154] on button "Proceed to Checkout" at bounding box center [391, 152] width 182 height 21
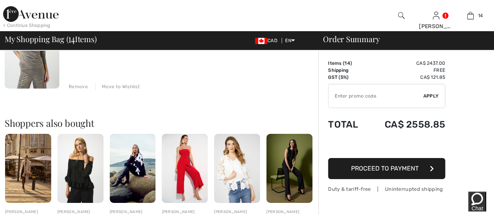
scroll to position [1328, 0]
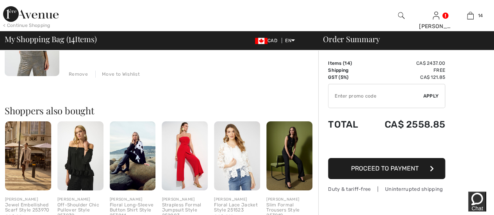
click at [376, 165] on span "Proceed to Payment" at bounding box center [385, 168] width 68 height 7
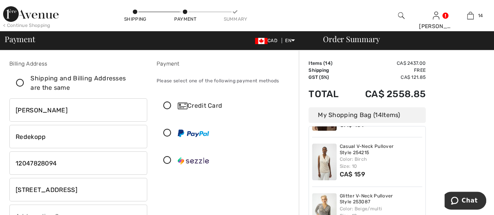
click at [167, 106] on icon at bounding box center [167, 106] width 21 height 8
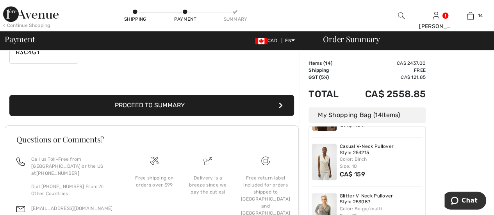
scroll to position [199, 0]
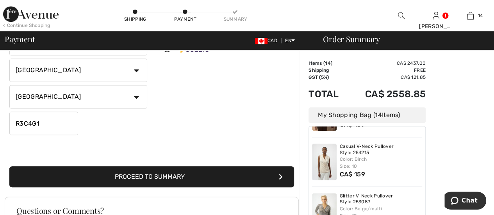
click at [215, 170] on button "Proceed to Summary" at bounding box center [151, 176] width 285 height 21
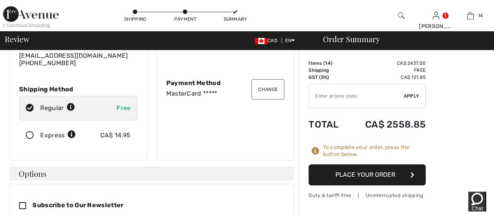
scroll to position [78, 0]
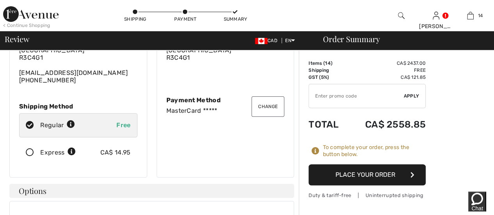
click at [384, 178] on button "Place Your Order" at bounding box center [367, 174] width 117 height 21
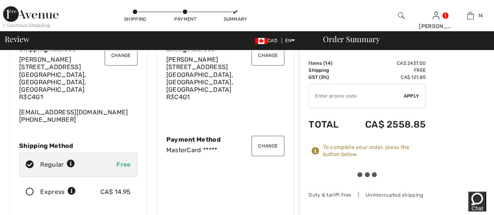
scroll to position [0, 0]
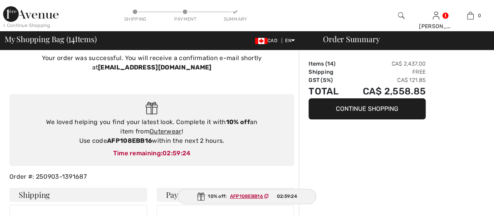
scroll to position [37, 0]
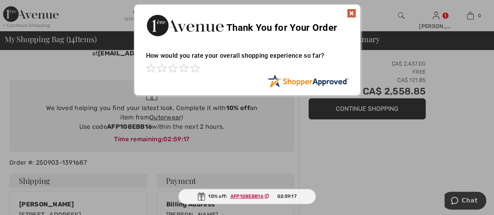
click at [354, 12] on img at bounding box center [351, 13] width 9 height 9
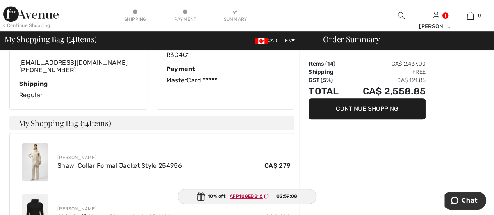
scroll to position [117, 0]
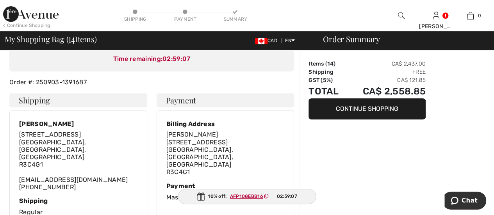
click at [234, 12] on icon at bounding box center [235, 12] width 5 height 5
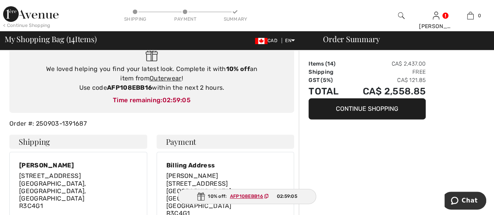
scroll to position [0, 0]
